Goal: Information Seeking & Learning: Compare options

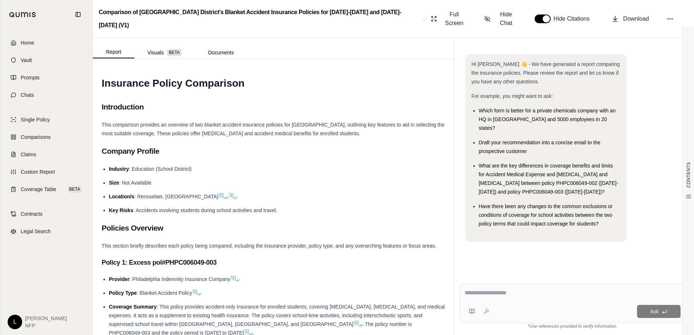
scroll to position [1452, 0]
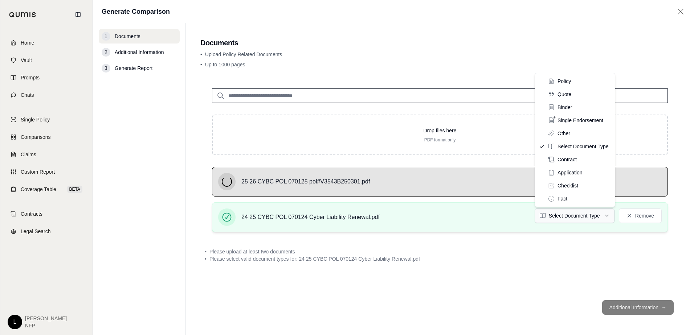
click at [577, 220] on html "Home Vault Prompts Chats Single Policy Comparisons Claims Custom Report Coverag…" at bounding box center [347, 167] width 694 height 335
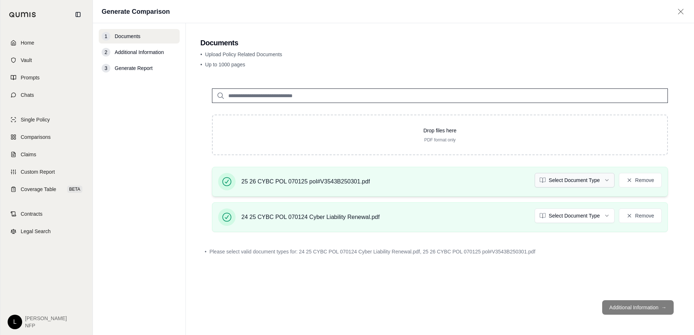
click at [569, 187] on html "Home Vault Prompts Chats Single Policy Comparisons Claims Custom Report Coverag…" at bounding box center [347, 167] width 694 height 335
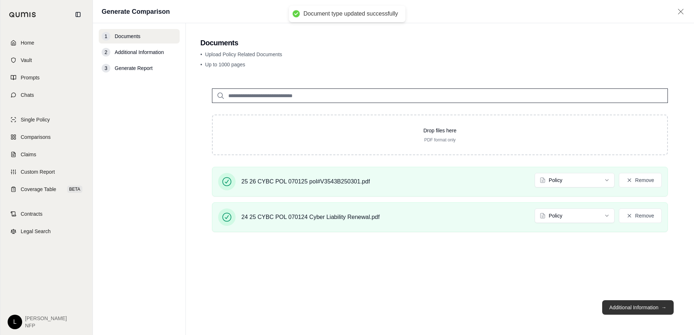
click at [637, 309] on button "Additional Information →" at bounding box center [638, 308] width 72 height 15
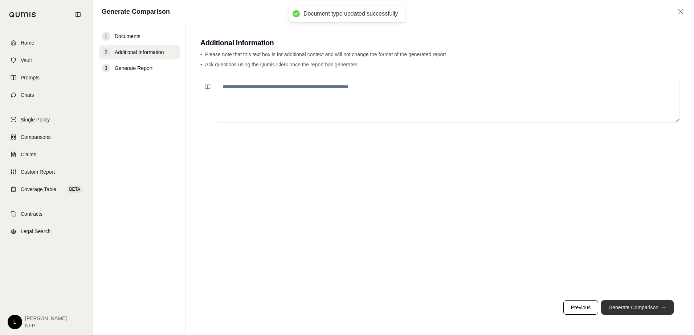
click at [637, 307] on button "Generate Comparison →" at bounding box center [637, 308] width 73 height 15
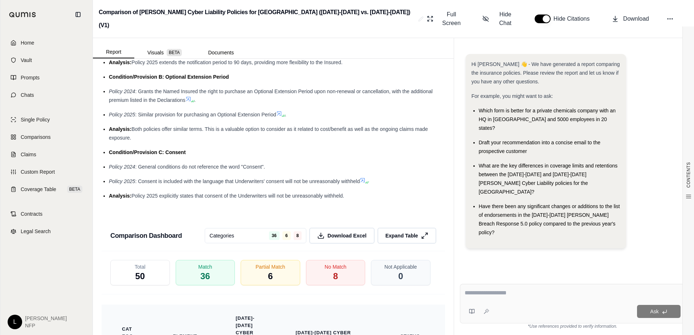
scroll to position [1615, 0]
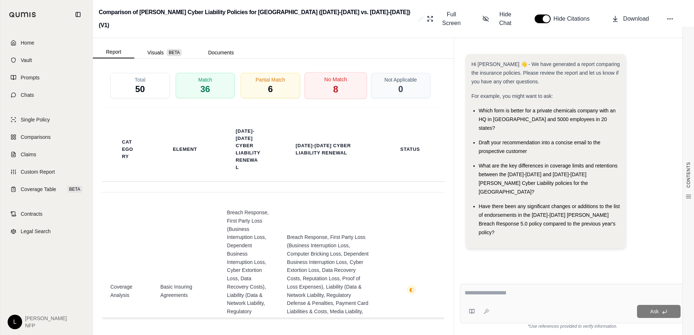
click at [342, 88] on div "No Match 8" at bounding box center [335, 85] width 62 height 27
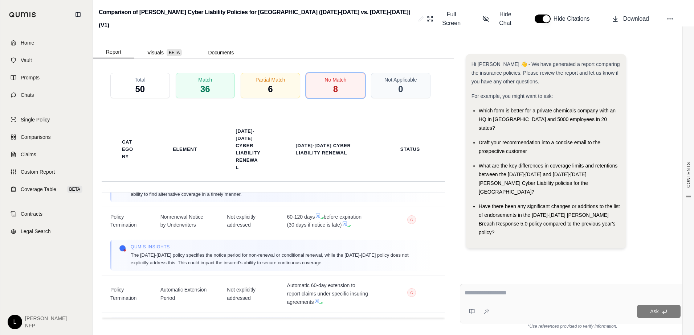
scroll to position [435, 0]
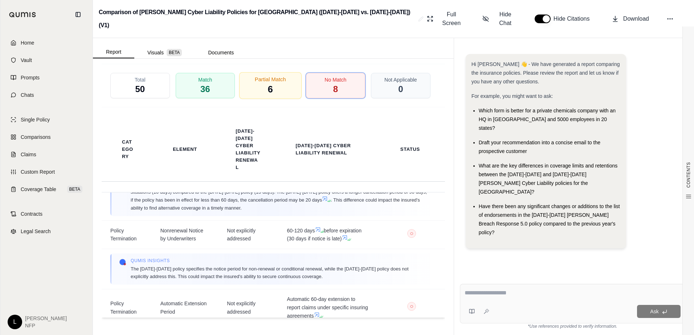
click at [274, 83] on div "Partial Match 6" at bounding box center [270, 85] width 62 height 27
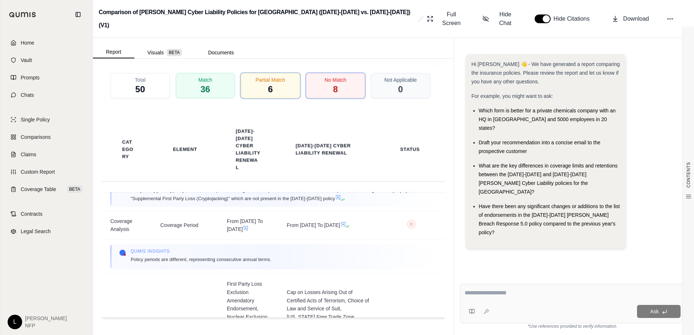
scroll to position [144, 0]
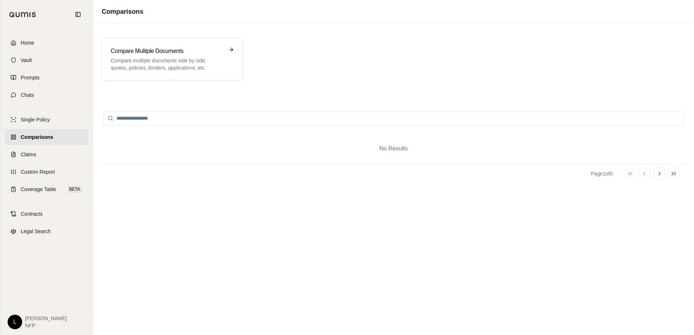
click at [559, 122] on input "search" at bounding box center [393, 118] width 581 height 15
click at [29, 57] on span "Vault" at bounding box center [26, 60] width 11 height 7
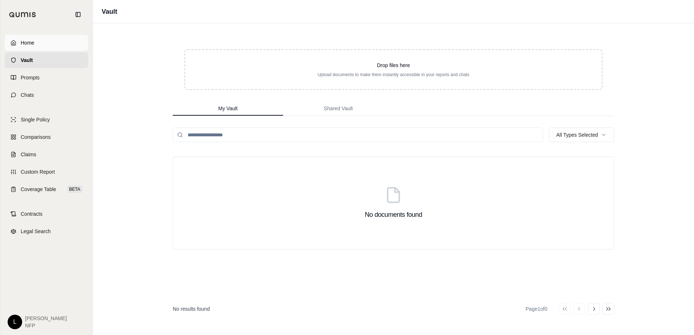
click at [41, 41] on link "Home" at bounding box center [46, 43] width 83 height 16
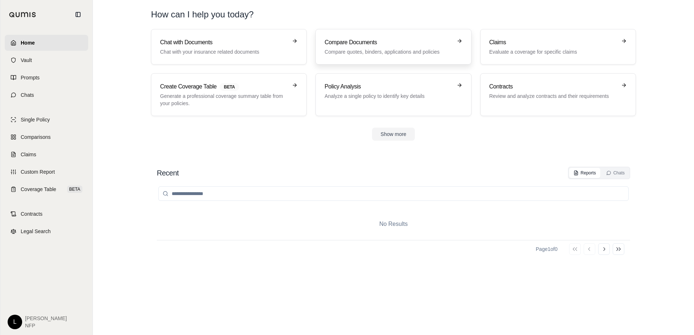
click at [369, 47] on div "Compare Documents Compare quotes, binders, applications and policies" at bounding box center [387, 46] width 127 height 17
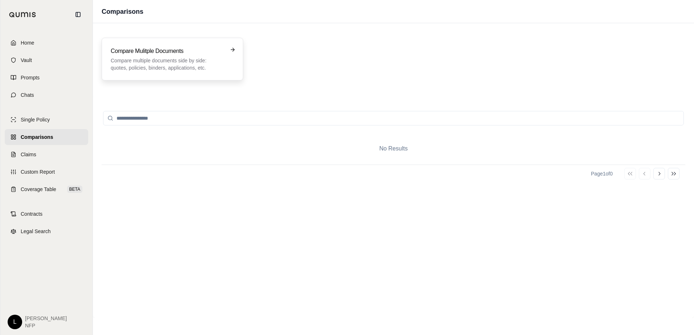
click at [190, 55] on h3 "Compare Mulitple Documents" at bounding box center [167, 51] width 113 height 9
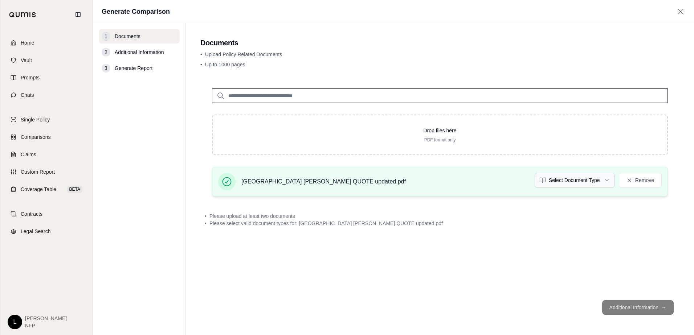
click at [596, 177] on html "Home Vault Prompts Chats Single Policy Comparisons Claims Custom Report Coverag…" at bounding box center [347, 167] width 694 height 335
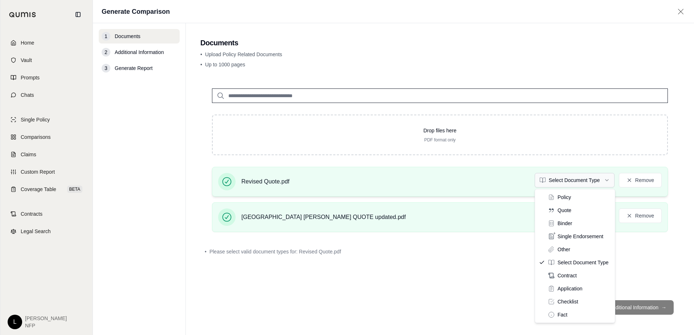
click at [584, 181] on html "Home Vault Prompts Chats Single Policy Comparisons Claims Custom Report Coverag…" at bounding box center [347, 167] width 694 height 335
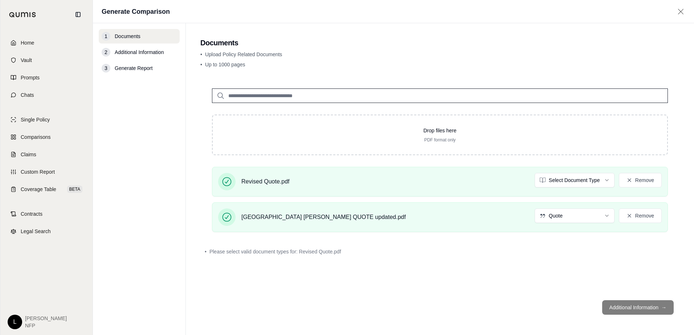
click at [635, 310] on footer "Additional Information →" at bounding box center [439, 308] width 479 height 26
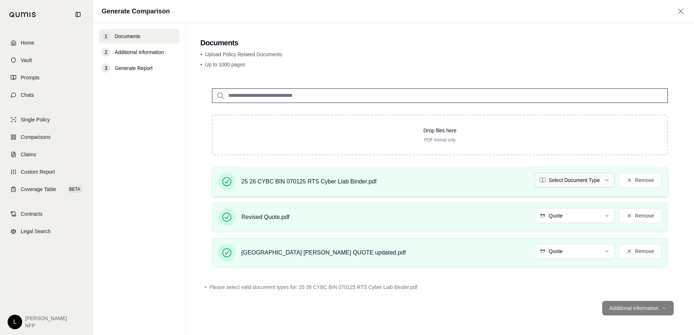
click at [587, 176] on html "Home Vault Prompts Chats Single Policy Comparisons Claims Custom Report Coverag…" at bounding box center [347, 167] width 694 height 335
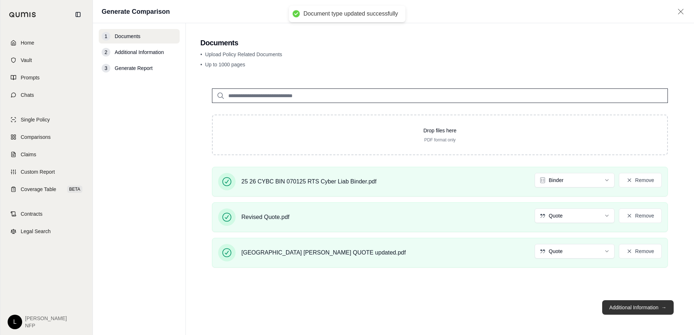
click at [642, 307] on button "Additional Information →" at bounding box center [638, 308] width 72 height 15
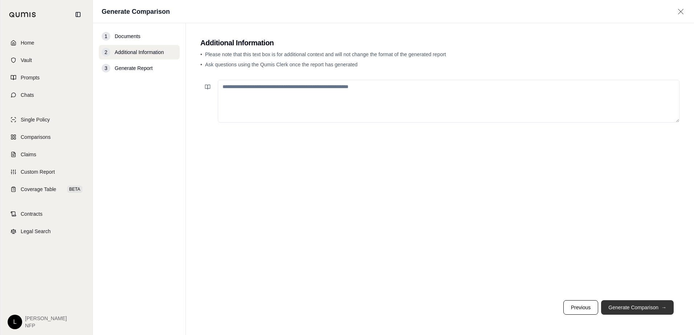
click at [642, 307] on button "Generate Comparison →" at bounding box center [637, 308] width 73 height 15
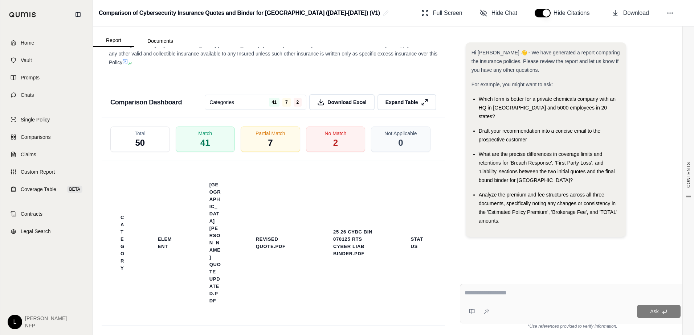
scroll to position [1642, 0]
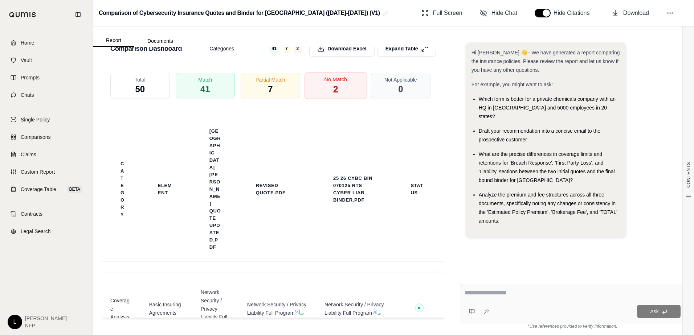
click at [338, 89] on div "No Match 2" at bounding box center [335, 85] width 62 height 27
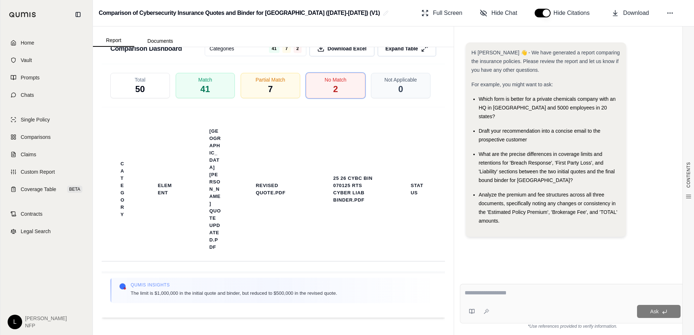
scroll to position [162, 0]
click at [272, 88] on div "Partial Match 7" at bounding box center [270, 85] width 62 height 27
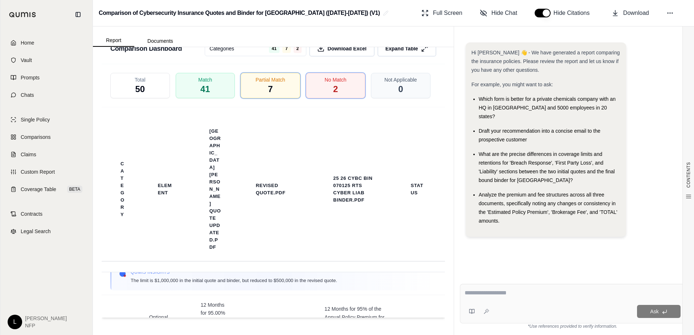
scroll to position [264, 0]
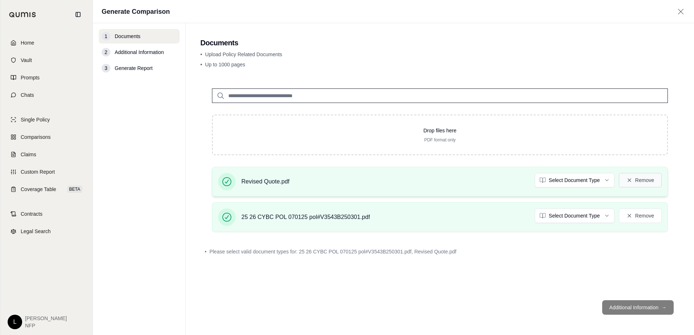
click at [645, 179] on button "Remove" at bounding box center [640, 180] width 43 height 15
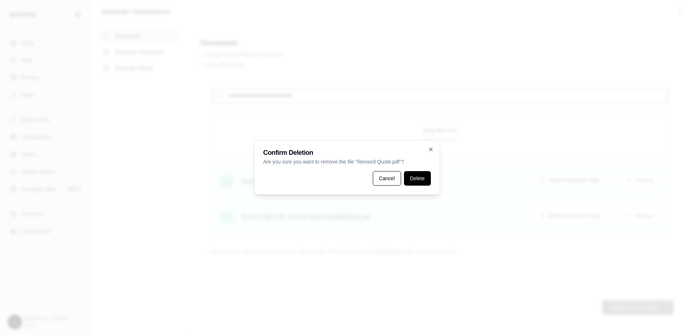
click at [421, 178] on button "Delete" at bounding box center [417, 178] width 27 height 15
